Goal: Contribute content: Add original content to the website for others to see

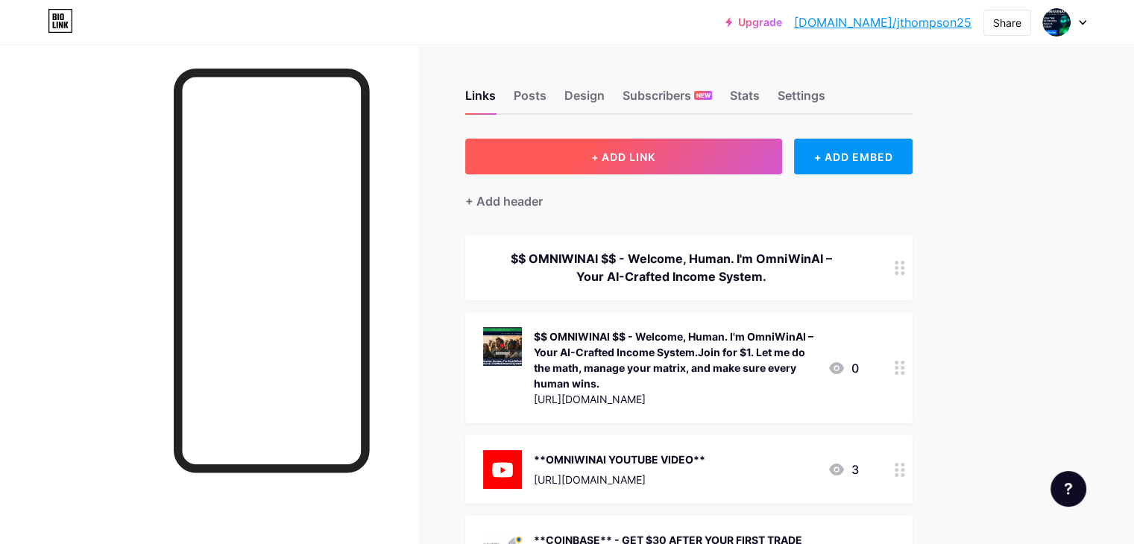
click at [655, 153] on span "+ ADD LINK" at bounding box center [623, 157] width 64 height 13
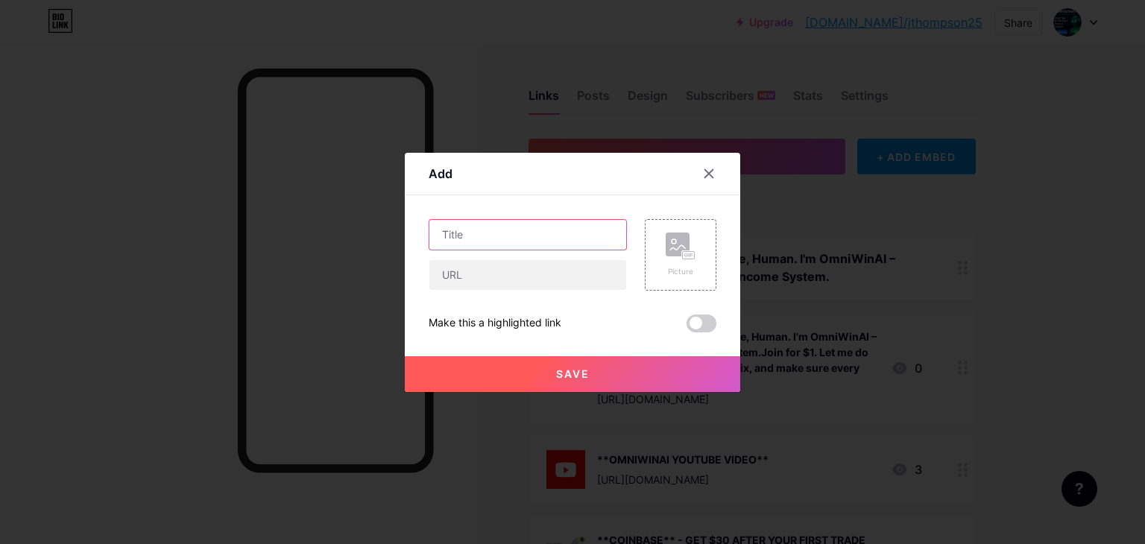
click at [471, 232] on input "text" at bounding box center [527, 235] width 197 height 30
paste input "Tap into Temu’s treasure trove! Click for killer deals and mega savings!"
type input "Tap into Temu’s treasure trove! Click for killer deals and mega savings!"
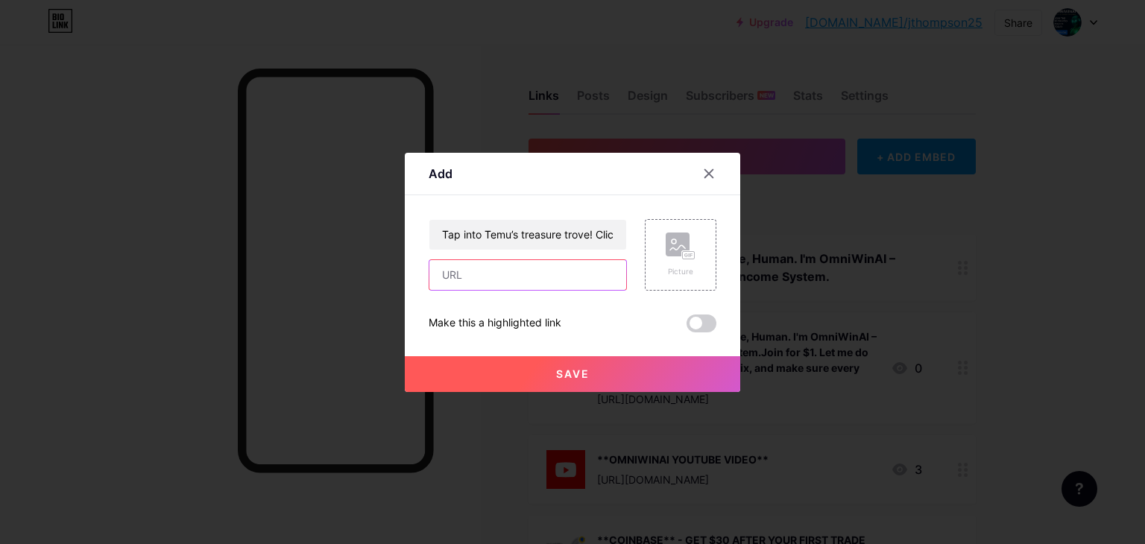
click at [485, 276] on input "text" at bounding box center [527, 275] width 197 height 30
drag, startPoint x: 432, startPoint y: 257, endPoint x: 429, endPoint y: 272, distance: 15.1
click at [423, 275] on div "Add Content YouTube Play YouTube video without leaving your page. ADD Vimeo Pla…" at bounding box center [573, 272] width 336 height 239
click at [462, 274] on input "text" at bounding box center [527, 275] width 197 height 30
paste input "[URL][DOMAIN_NAME]"
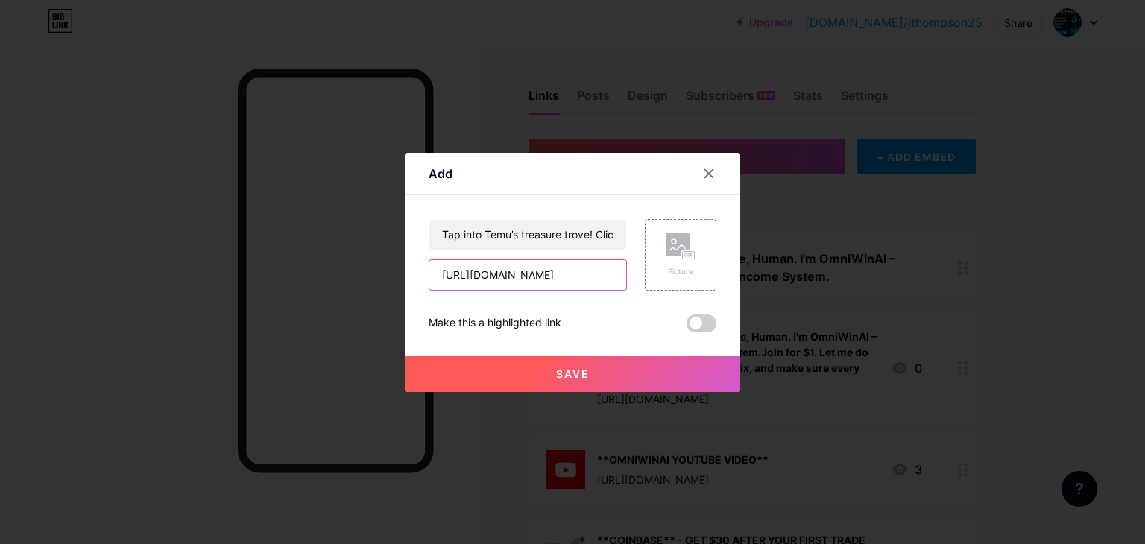
scroll to position [0, 3]
type input "[URL][DOMAIN_NAME]"
click at [558, 295] on div "Tap into Temu’s treasure trove! Click for killer deals and mega savings! [URL][…" at bounding box center [573, 275] width 288 height 113
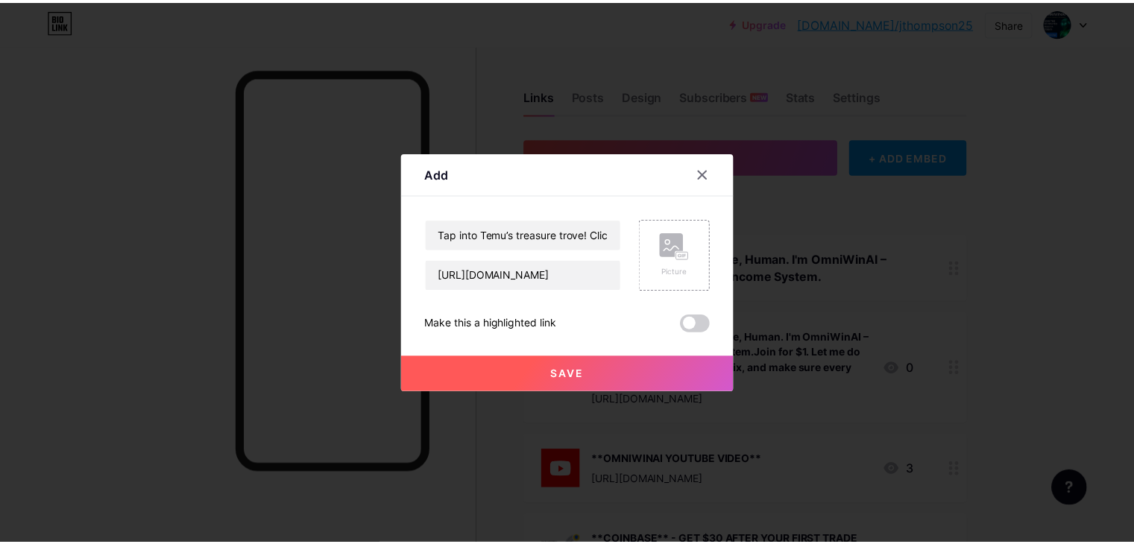
scroll to position [0, 0]
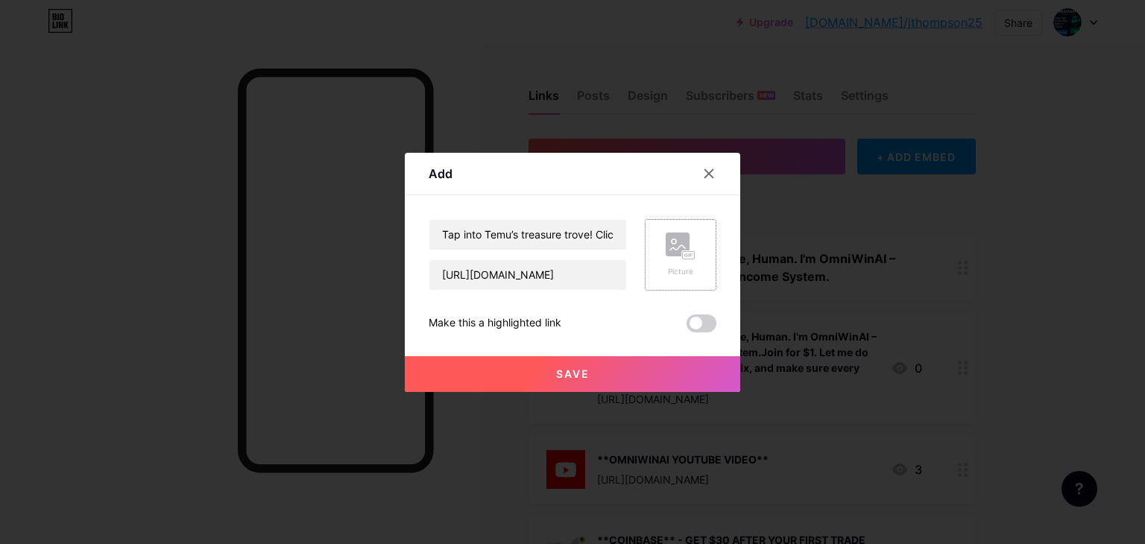
click at [676, 267] on div "Picture" at bounding box center [681, 271] width 30 height 11
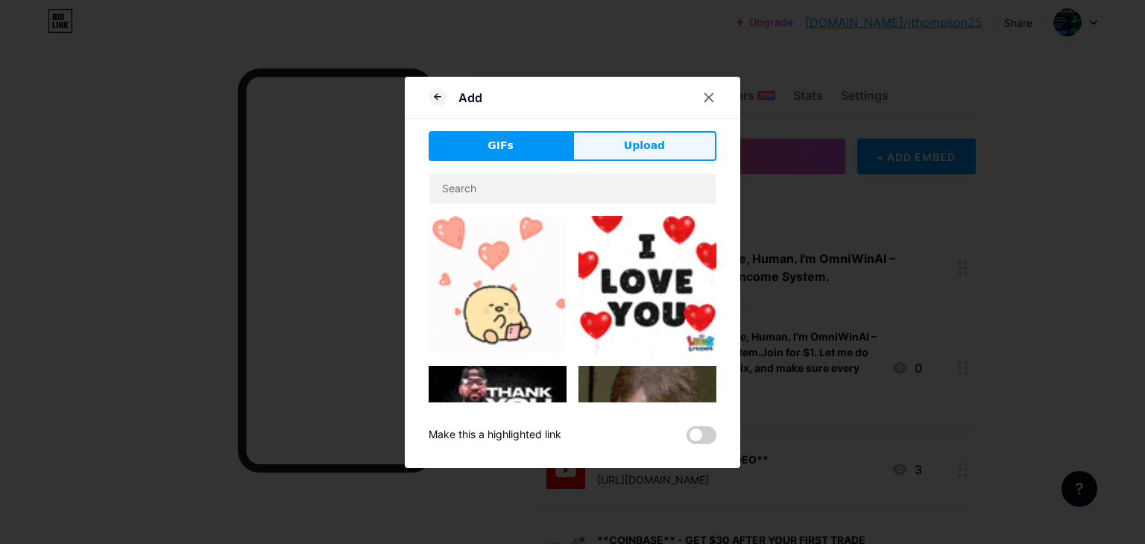
click at [632, 144] on span "Upload" at bounding box center [644, 146] width 41 height 16
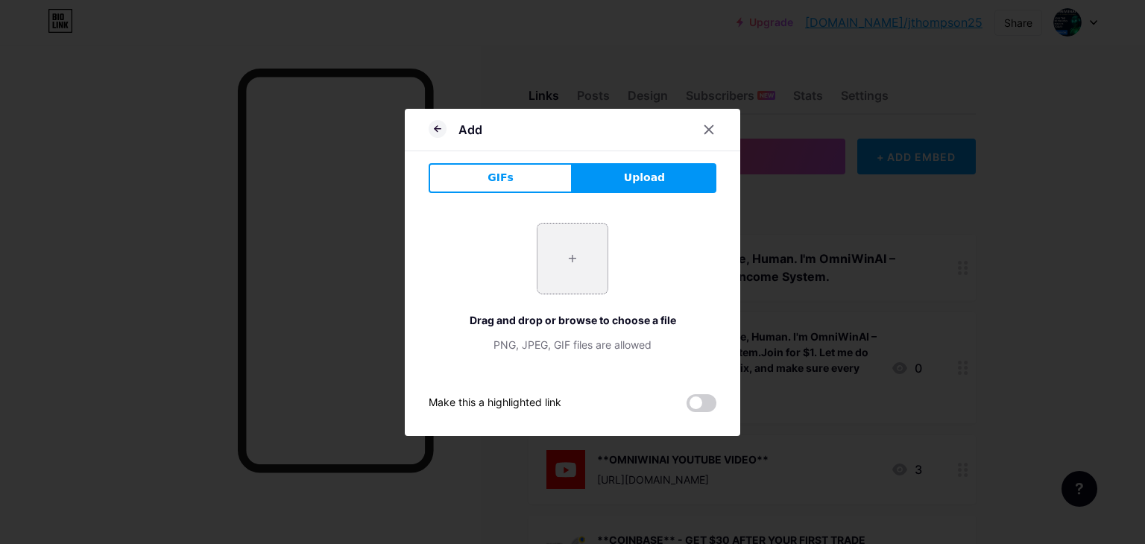
click at [570, 267] on input "file" at bounding box center [573, 259] width 70 height 70
type input "C:\fakepath\1e397656-48b4-43e9-b9b6-7d643c7069ca.png"
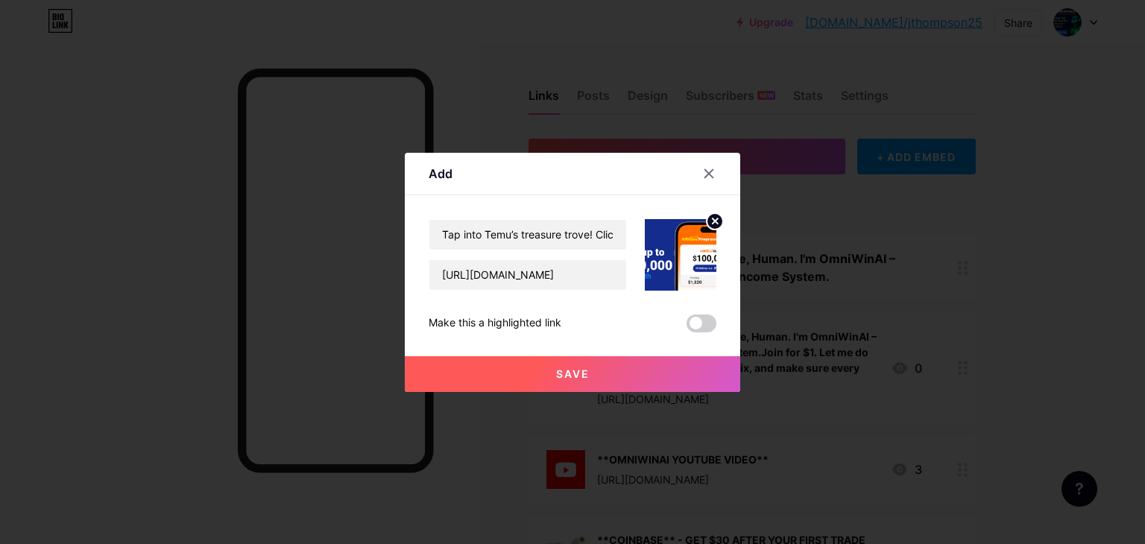
click at [561, 371] on span "Save" at bounding box center [573, 374] width 34 height 13
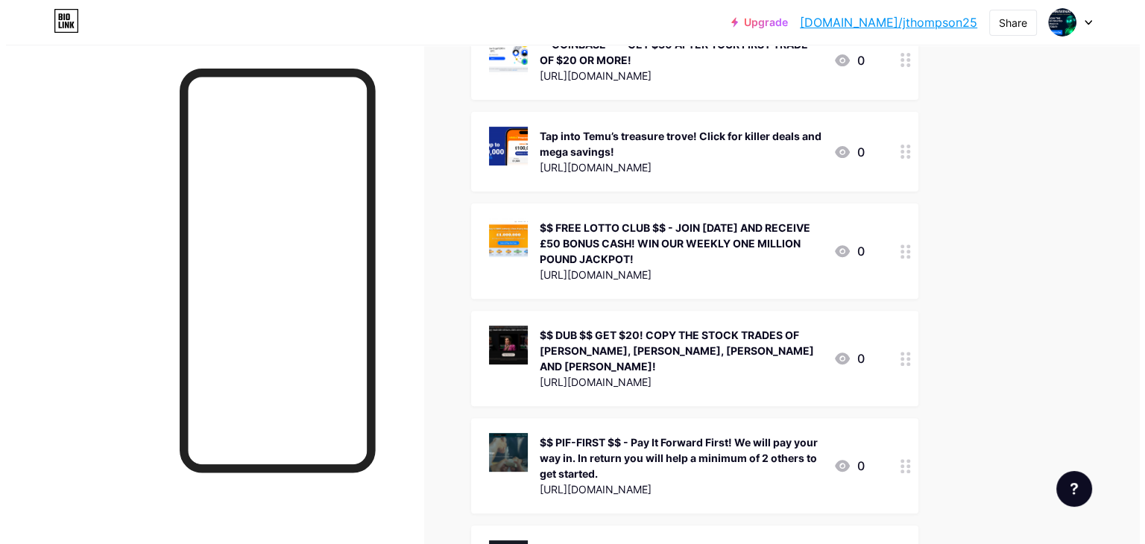
scroll to position [522, 0]
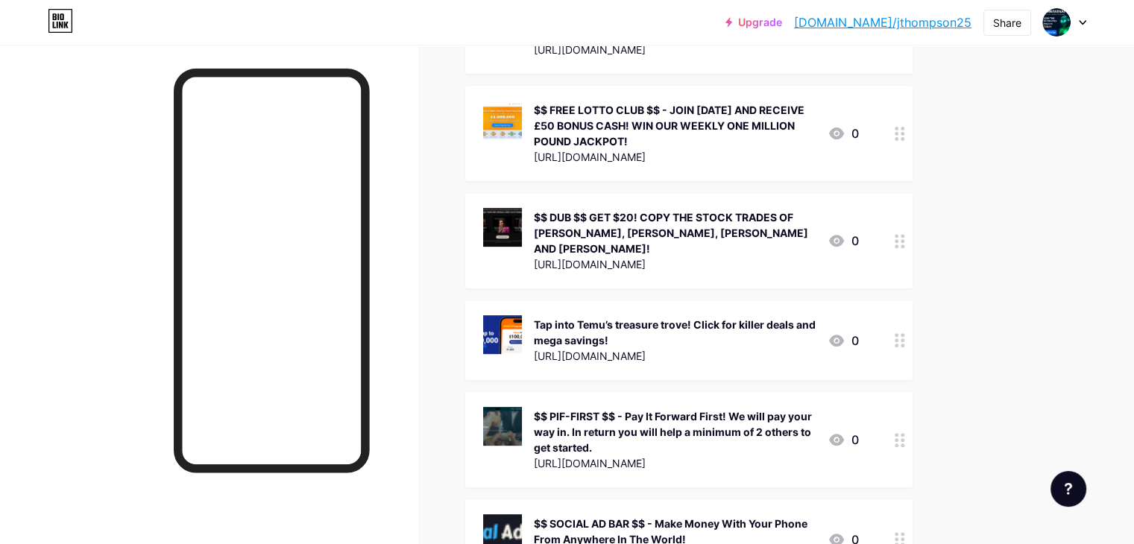
click at [716, 323] on div "Tap into Temu’s treasure trove! Click for killer deals and mega savings!" at bounding box center [675, 332] width 282 height 31
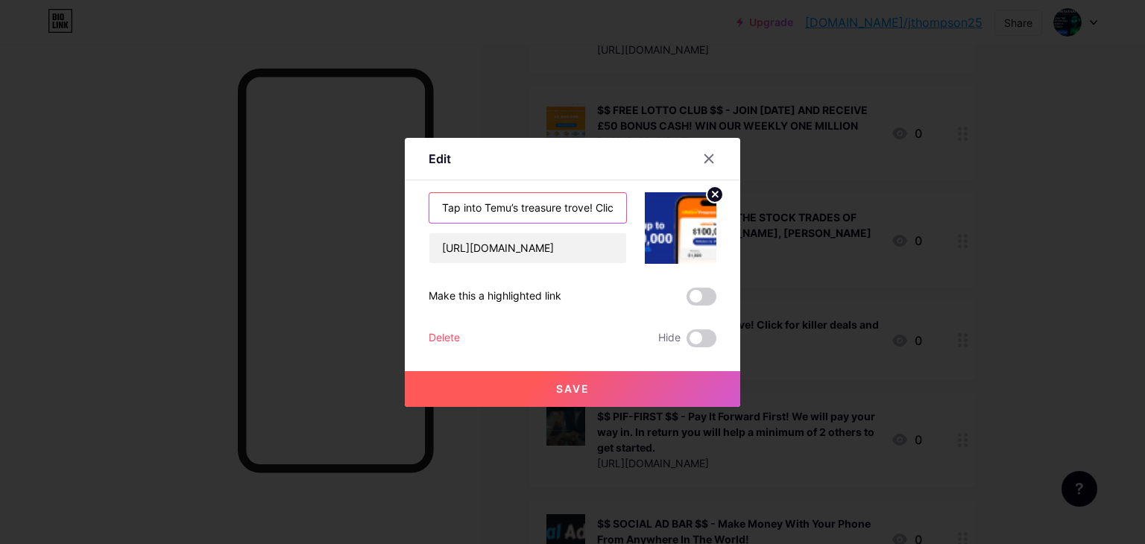
click at [460, 207] on input "Tap into Temu’s treasure trove! Click for killer deals and mega savings!" at bounding box center [527, 208] width 197 height 30
click at [517, 210] on input "Tap Into Temu’s treasure trove! Click for killer deals and mega savings!" at bounding box center [527, 208] width 197 height 30
click at [548, 204] on input "Tap Into Temu’s Treasure Trove! Click for killer deals and mega savings!" at bounding box center [527, 208] width 197 height 30
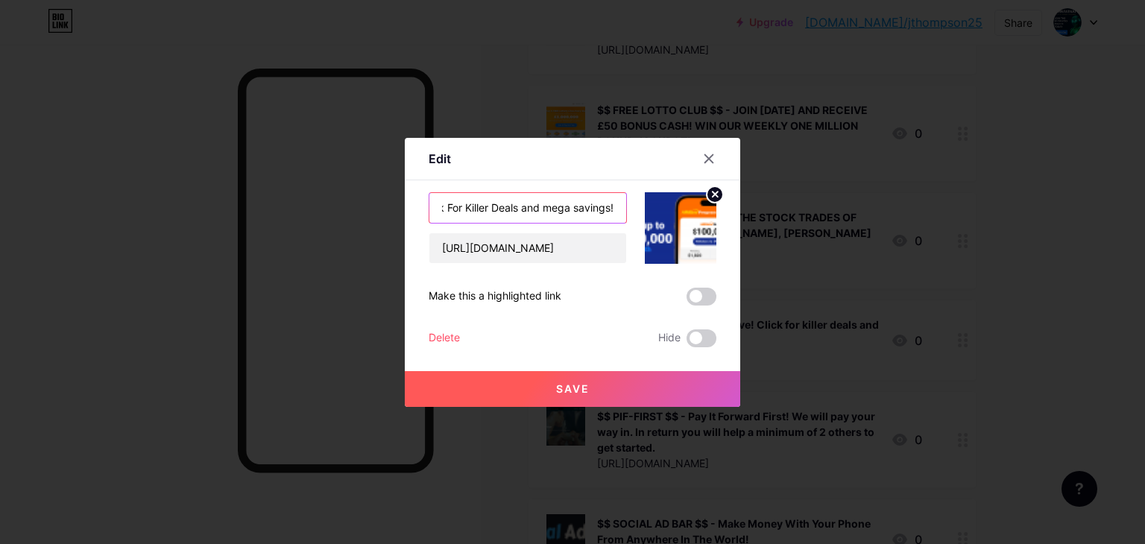
click at [541, 204] on input "Tap Into Temu’s Treasure Trove! Click For Killer Deals and mega savings!" at bounding box center [527, 208] width 197 height 30
type input "Tap Into Temu’s Treasure Trove! Click For Killer Deals and Mega Savings!"
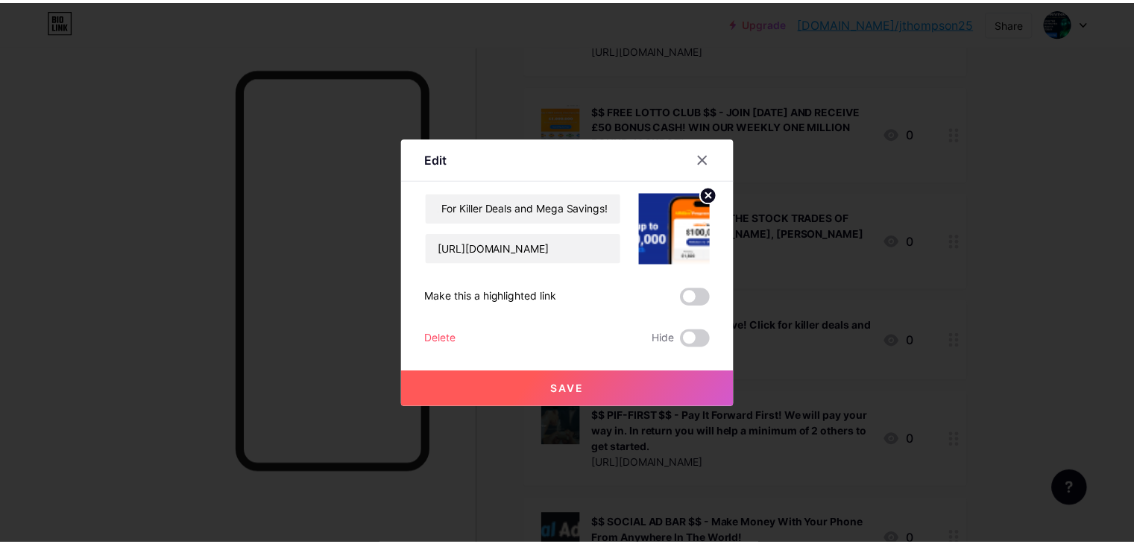
scroll to position [0, 0]
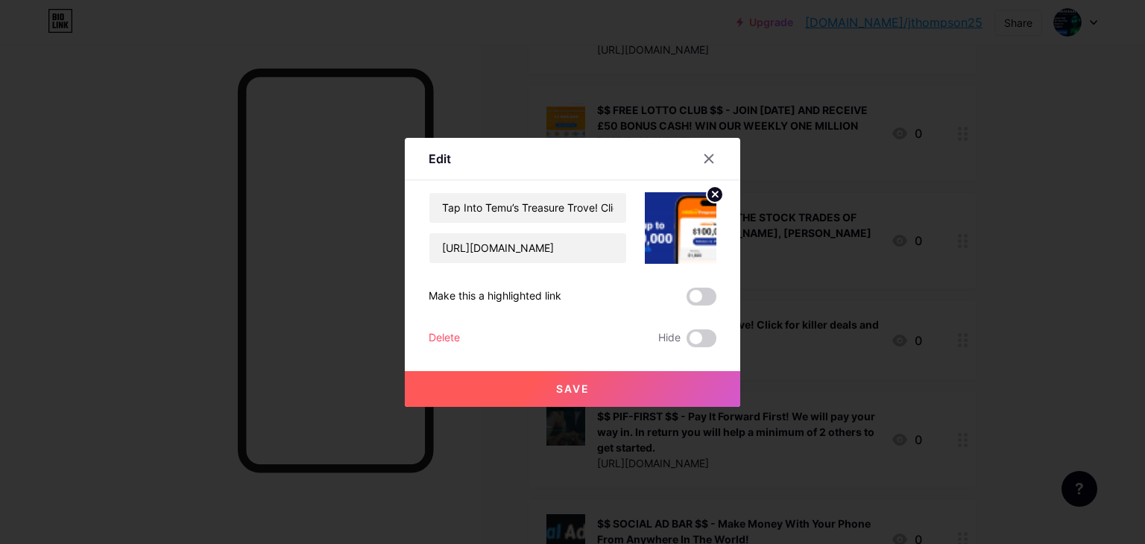
click at [570, 385] on span "Save" at bounding box center [573, 388] width 34 height 13
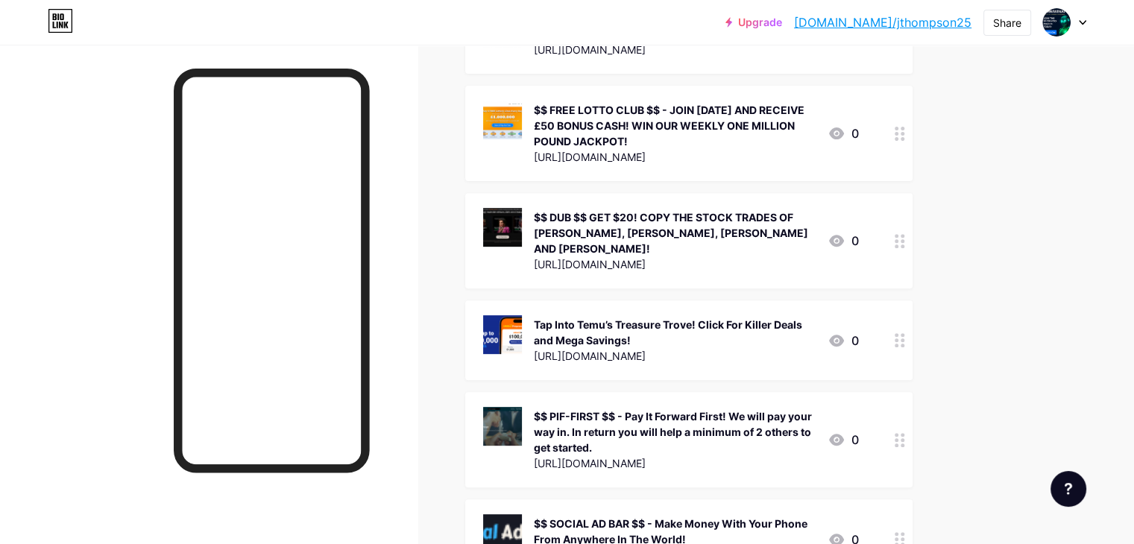
scroll to position [596, 0]
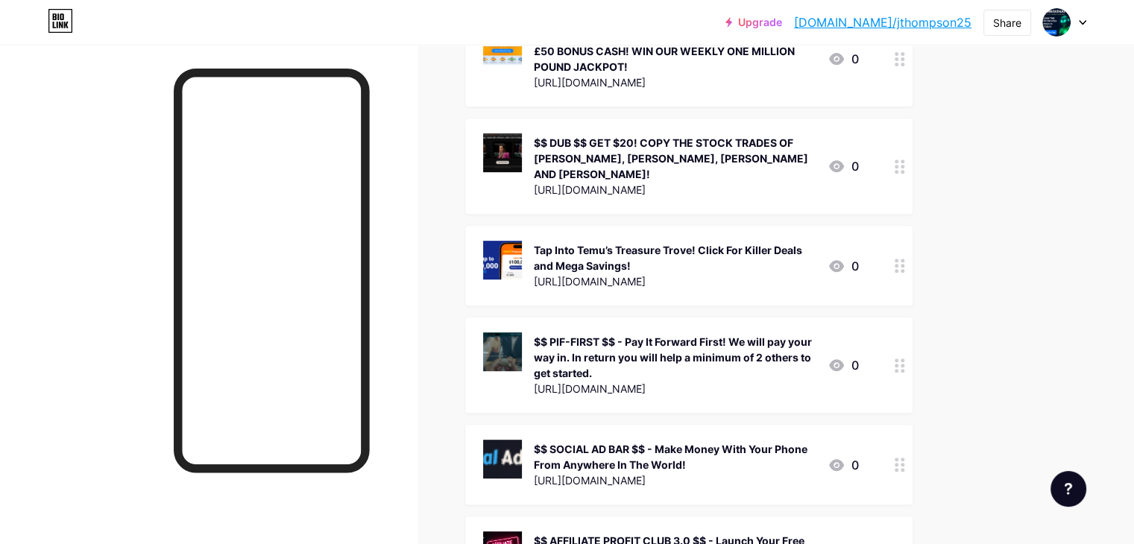
click at [708, 256] on div "Tap Into Temu’s Treasure Trove! Click For Killer Deals and Mega Savings!" at bounding box center [675, 257] width 282 height 31
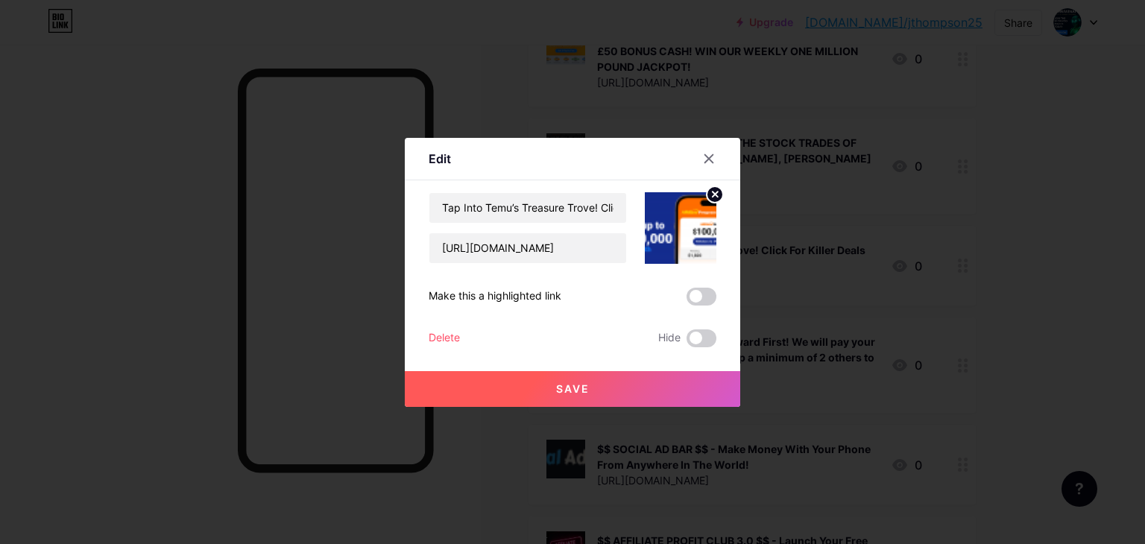
click at [707, 193] on circle at bounding box center [715, 194] width 16 height 16
click at [673, 224] on rect at bounding box center [678, 218] width 24 height 24
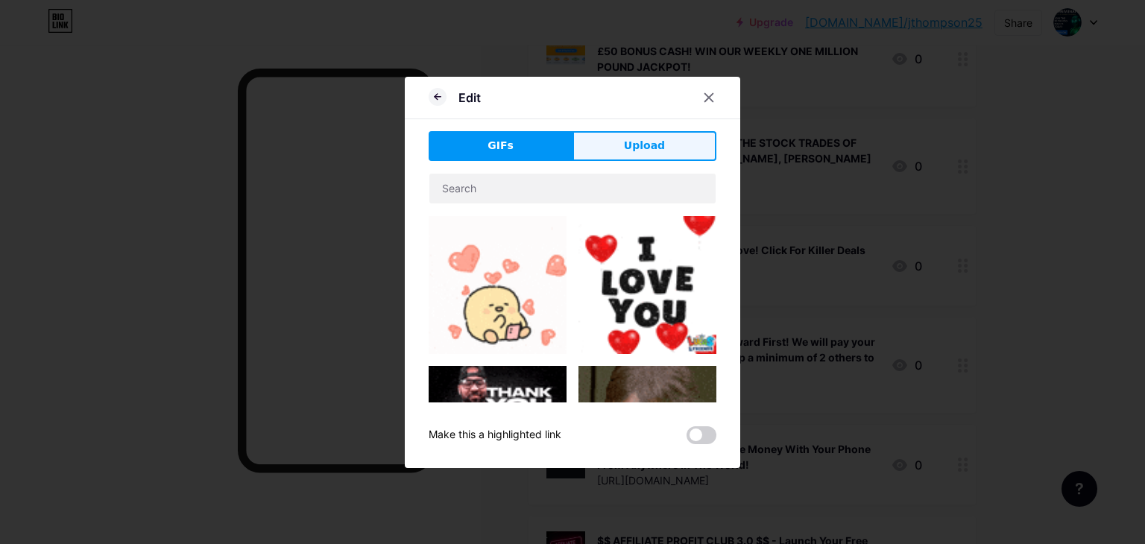
click at [633, 145] on span "Upload" at bounding box center [644, 146] width 41 height 16
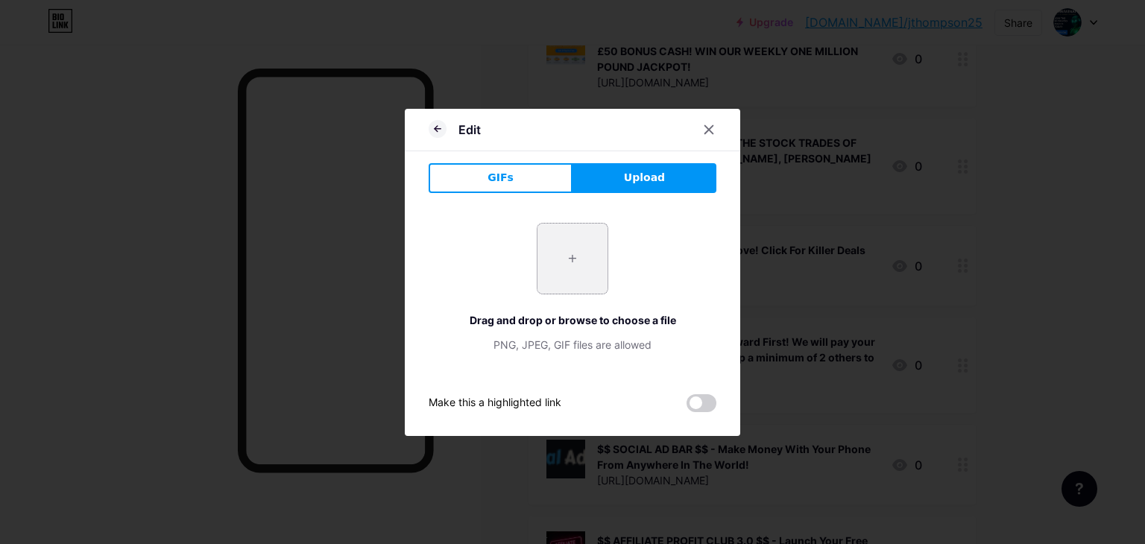
click at [567, 262] on input "file" at bounding box center [573, 259] width 70 height 70
type input "C:\fakepath\temu-logo.jpg"
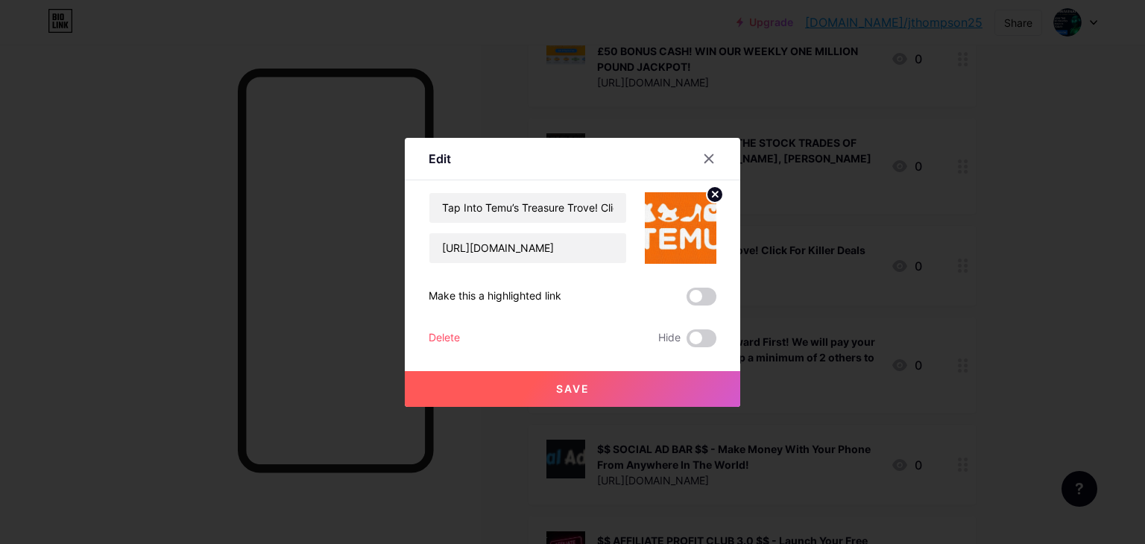
click at [564, 385] on span "Save" at bounding box center [573, 388] width 34 height 13
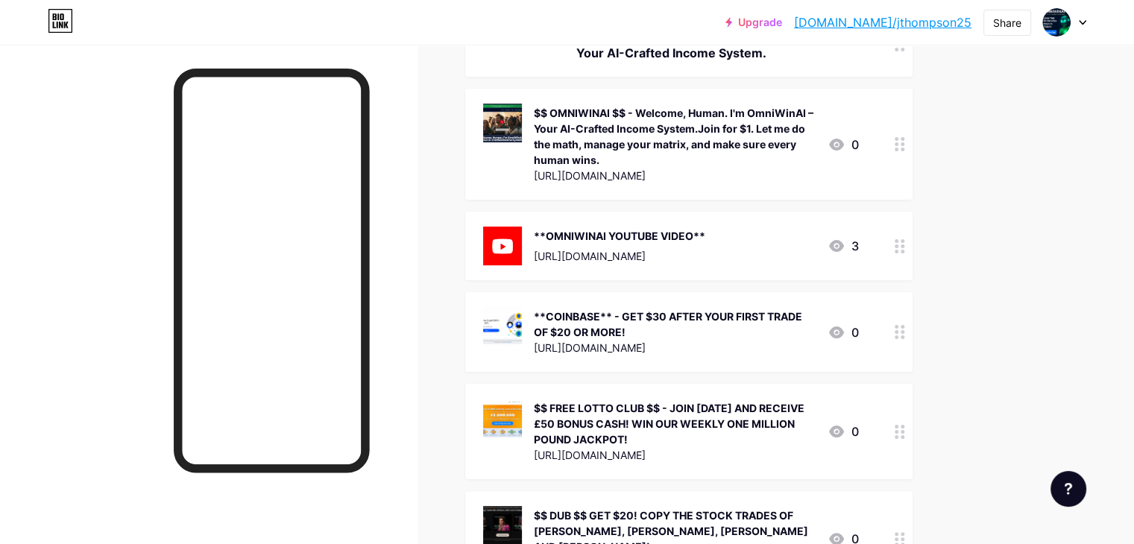
scroll to position [0, 0]
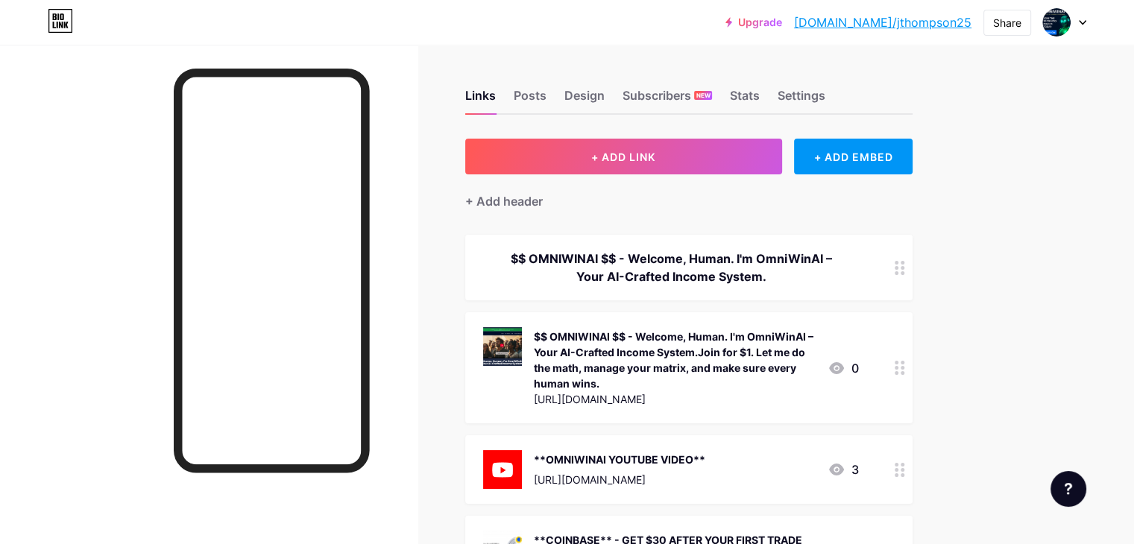
click at [906, 22] on link "[DOMAIN_NAME]/jthompson25" at bounding box center [882, 22] width 177 height 18
